Goal: Navigation & Orientation: Find specific page/section

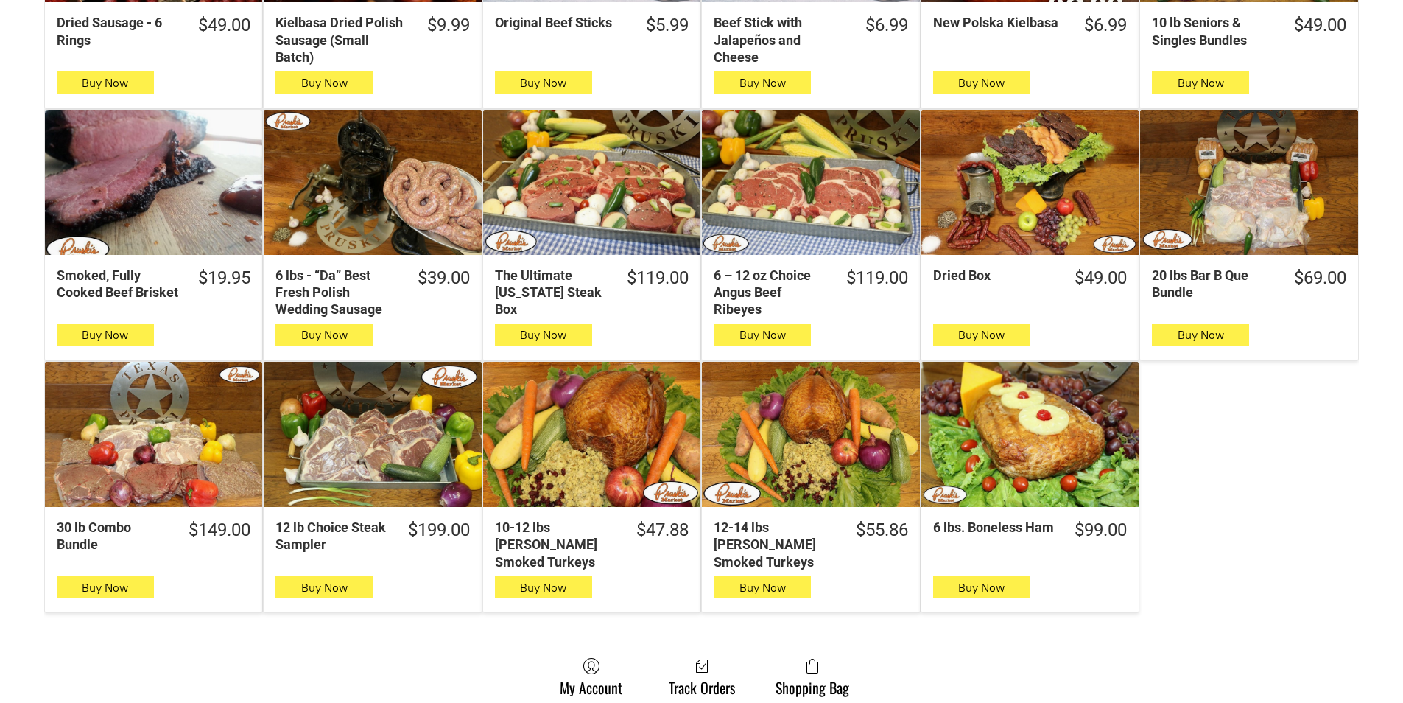
scroll to position [663, 0]
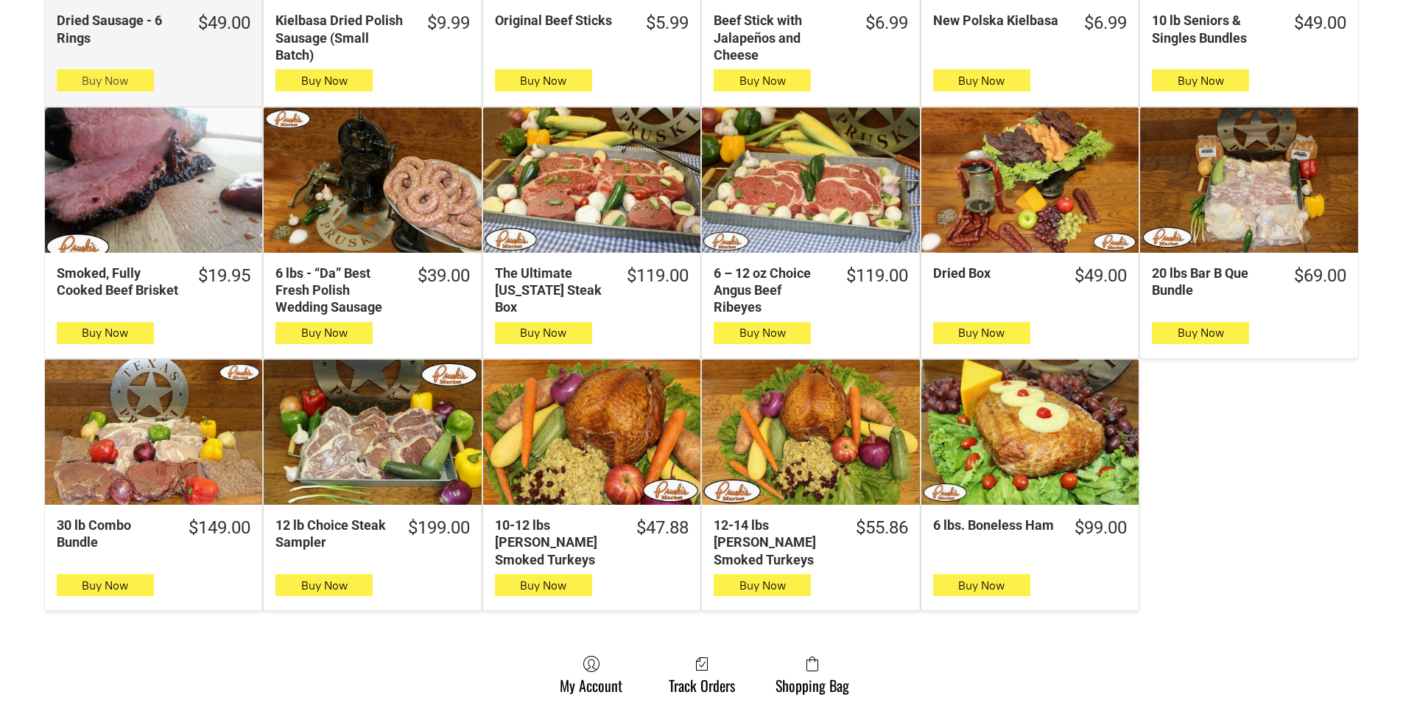
click at [122, 80] on span "Buy Now" at bounding box center [105, 81] width 46 height 14
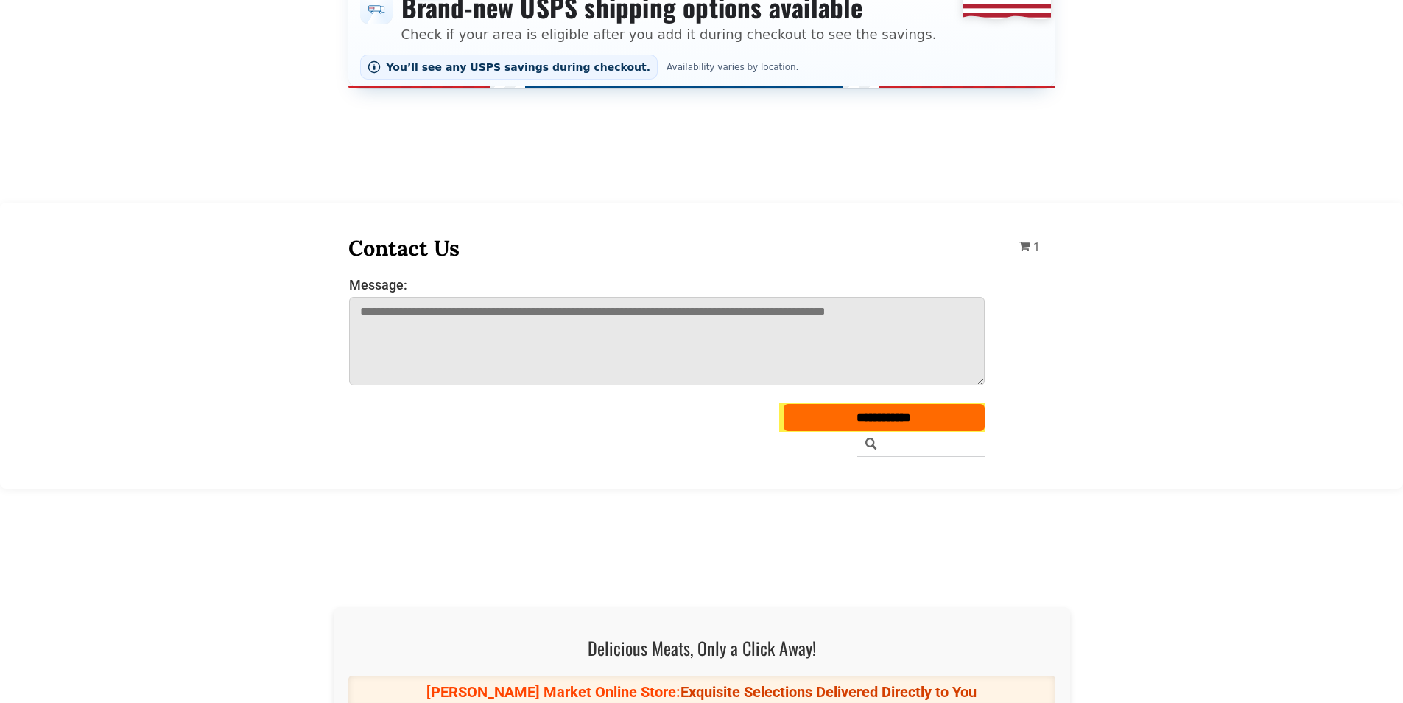
scroll to position [0, 0]
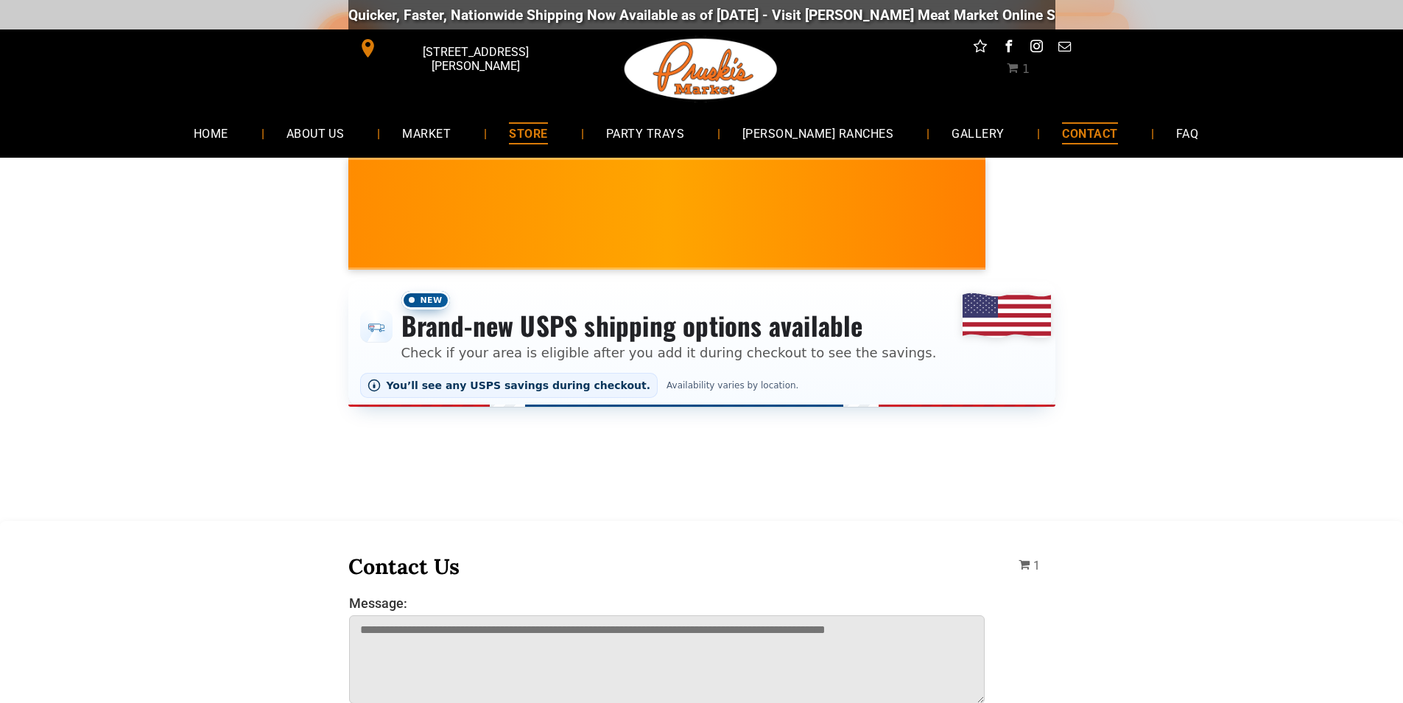
click at [1040, 124] on link "CONTACT" at bounding box center [1089, 132] width 99 height 39
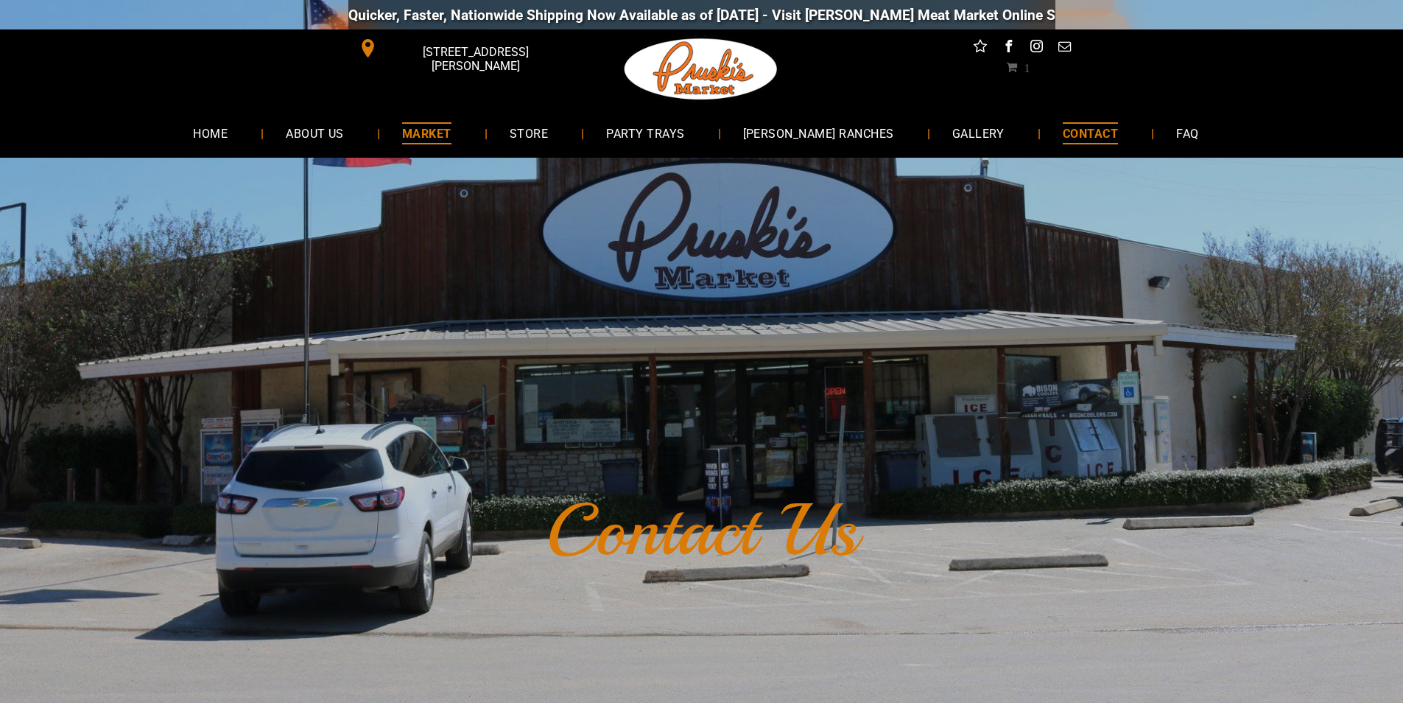
click at [474, 147] on link "MARKET" at bounding box center [427, 132] width 94 height 39
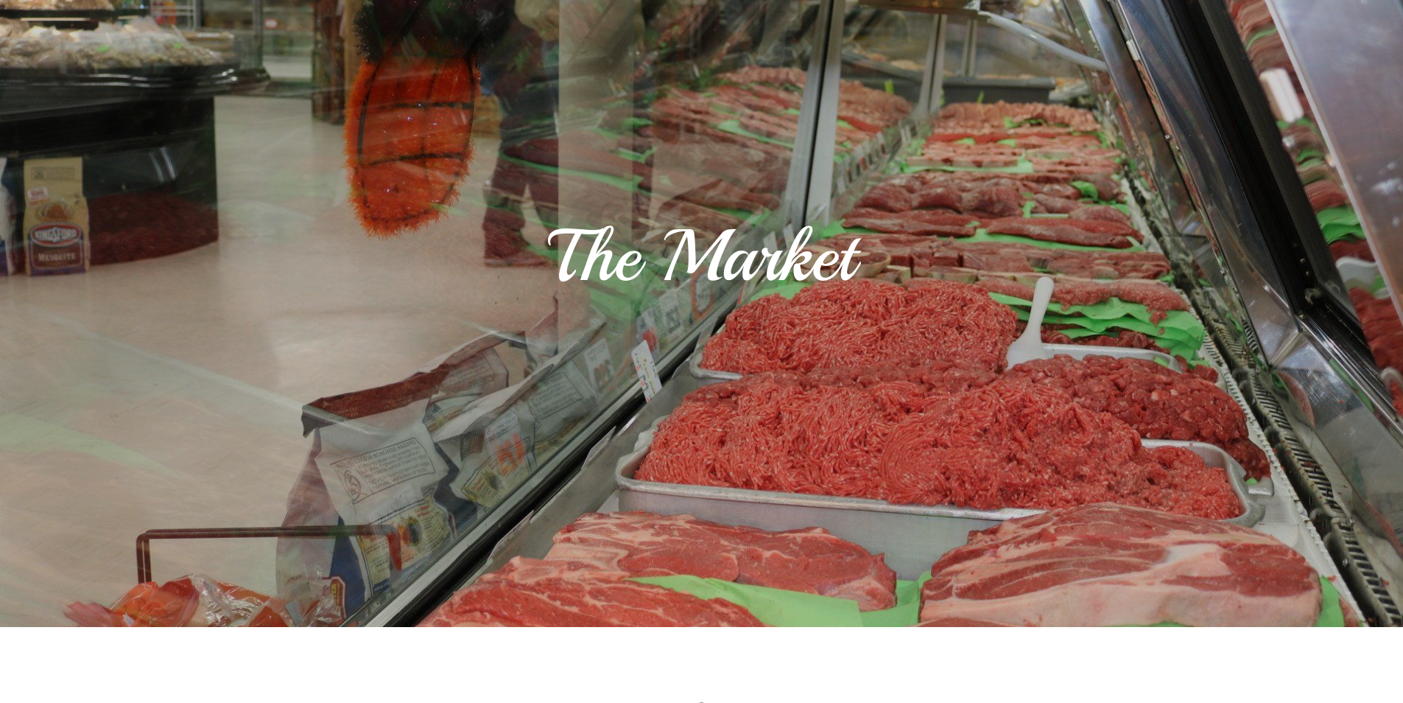
scroll to position [74, 0]
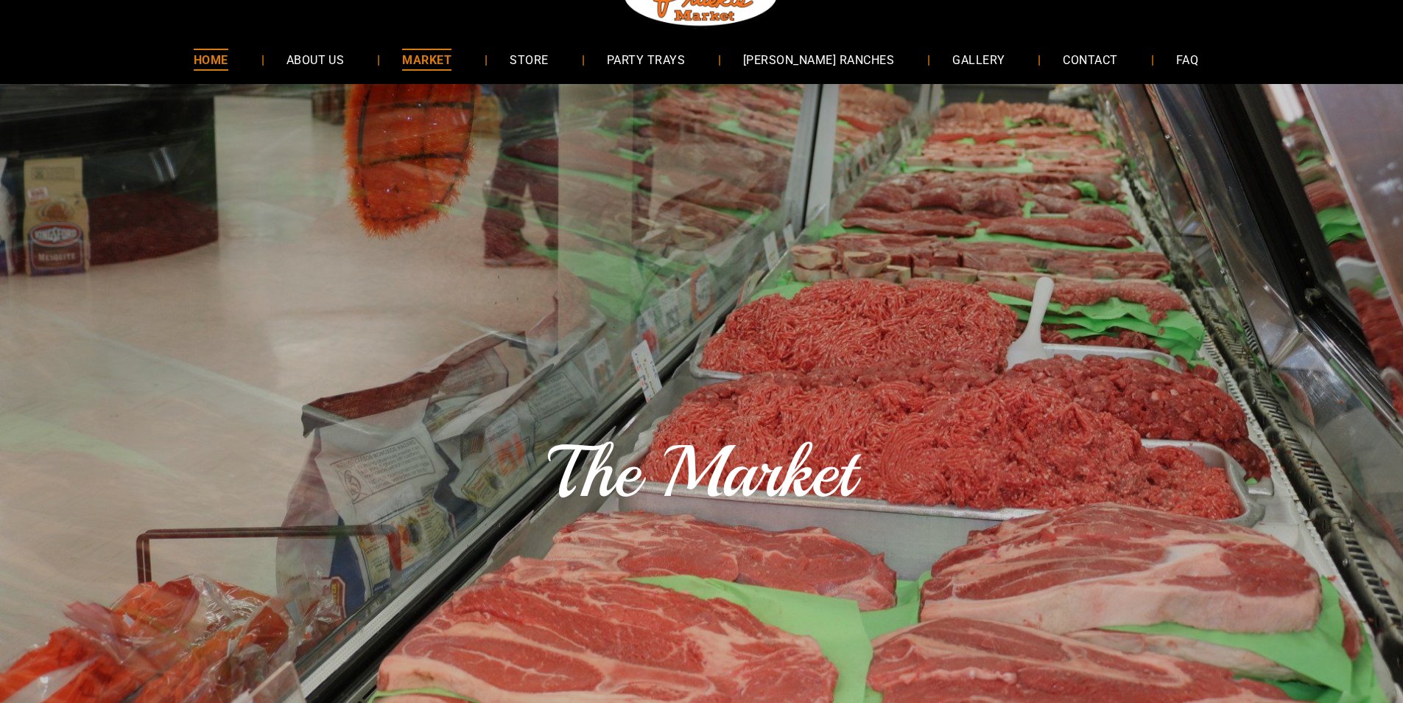
click at [249, 76] on link "HOME" at bounding box center [211, 59] width 79 height 39
